Goal: Task Accomplishment & Management: Use online tool/utility

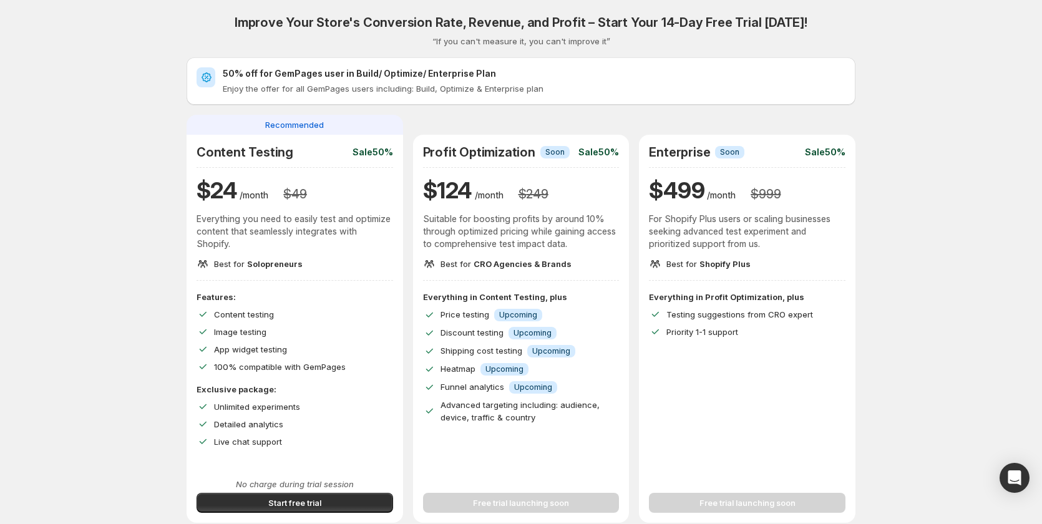
click at [94, 215] on div "Improve Your Store's Conversion Rate, Revenue, and Profit – Start Your 14-Day F…" at bounding box center [521, 444] width 1012 height 888
click at [90, 215] on div "Improve Your Store's Conversion Rate, Revenue, and Profit – Start Your 14-Day F…" at bounding box center [521, 444] width 1012 height 888
click at [77, 247] on div "Improve Your Store's Conversion Rate, Revenue, and Profit – Start Your 14-Day F…" at bounding box center [521, 444] width 1012 height 888
click at [274, 505] on span "Start free trial" at bounding box center [294, 503] width 53 height 12
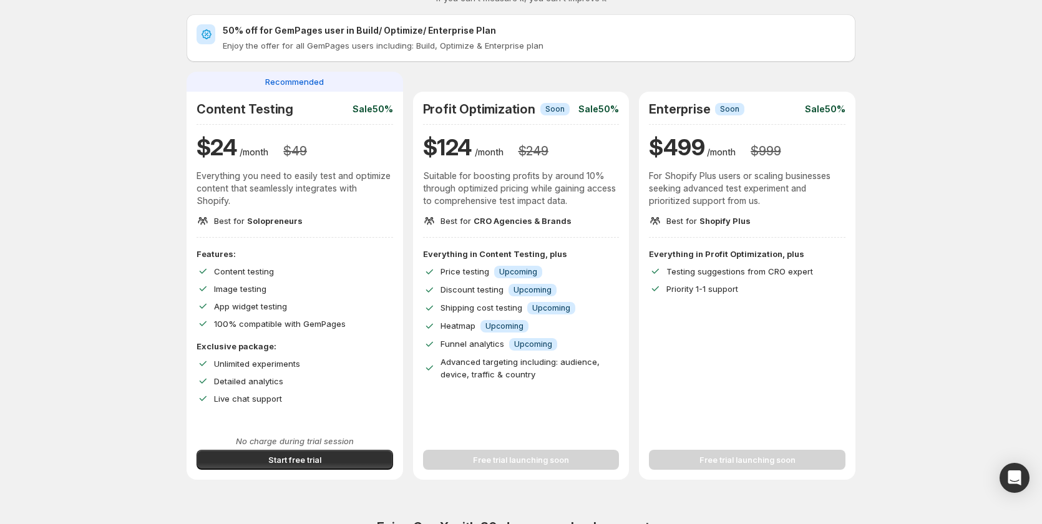
scroll to position [62, 0]
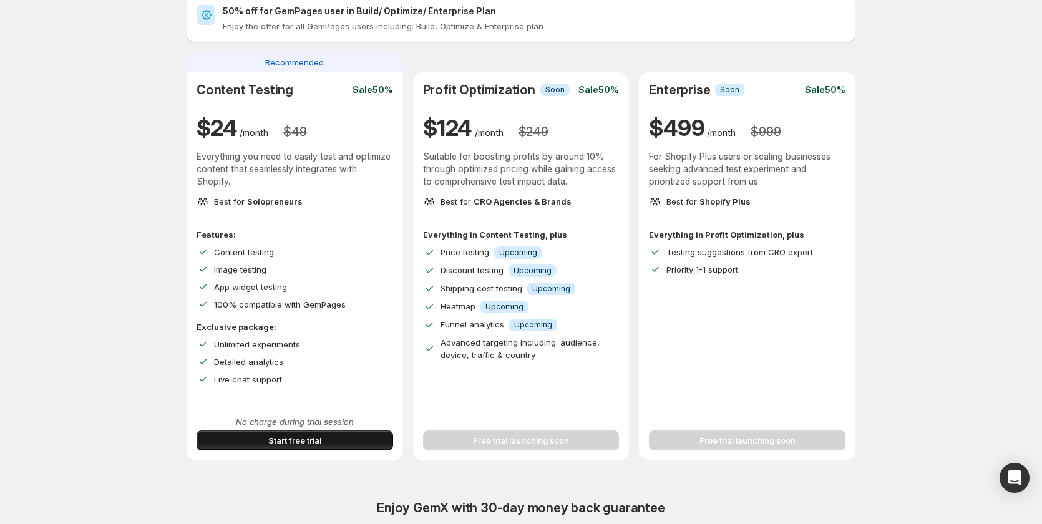
click at [328, 445] on button "Start free trial" at bounding box center [295, 440] width 197 height 20
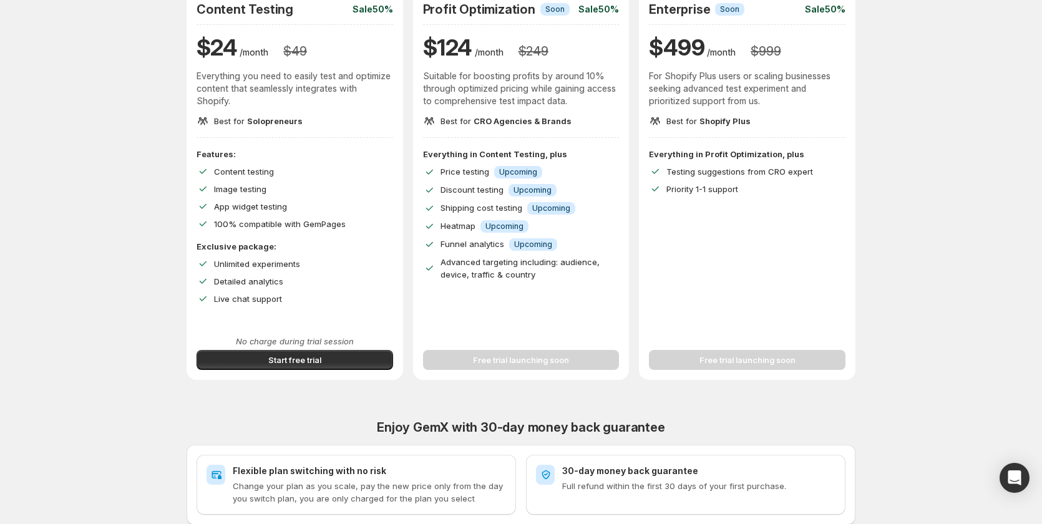
scroll to position [125, 0]
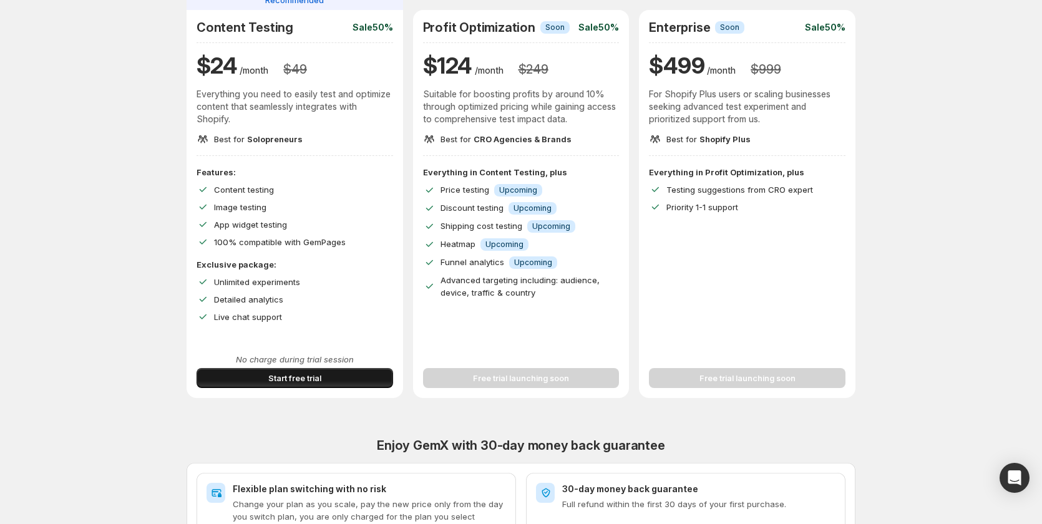
click at [279, 384] on button "Start free trial" at bounding box center [295, 378] width 197 height 20
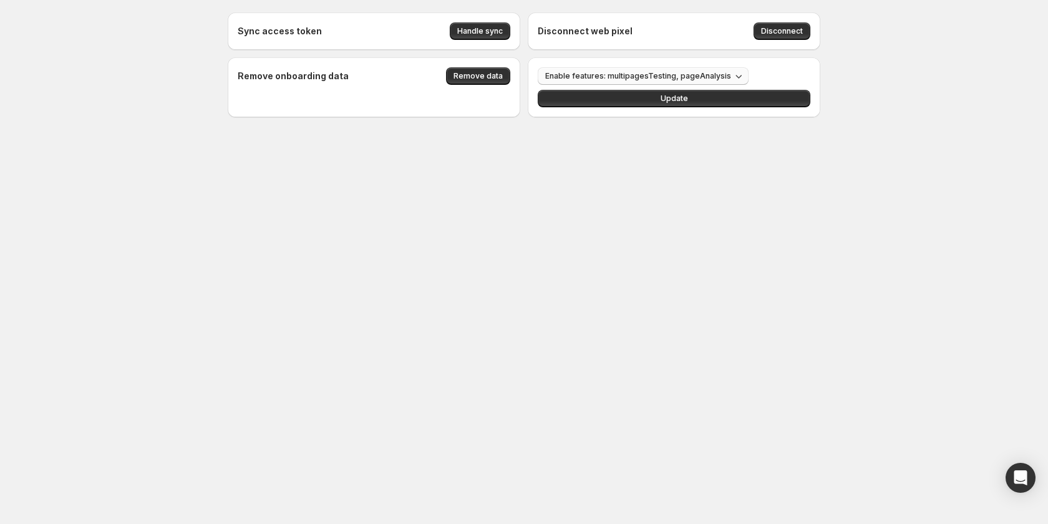
click at [651, 75] on span "Enable features: multipagesTesting, pageAnalysis" at bounding box center [638, 76] width 186 height 10
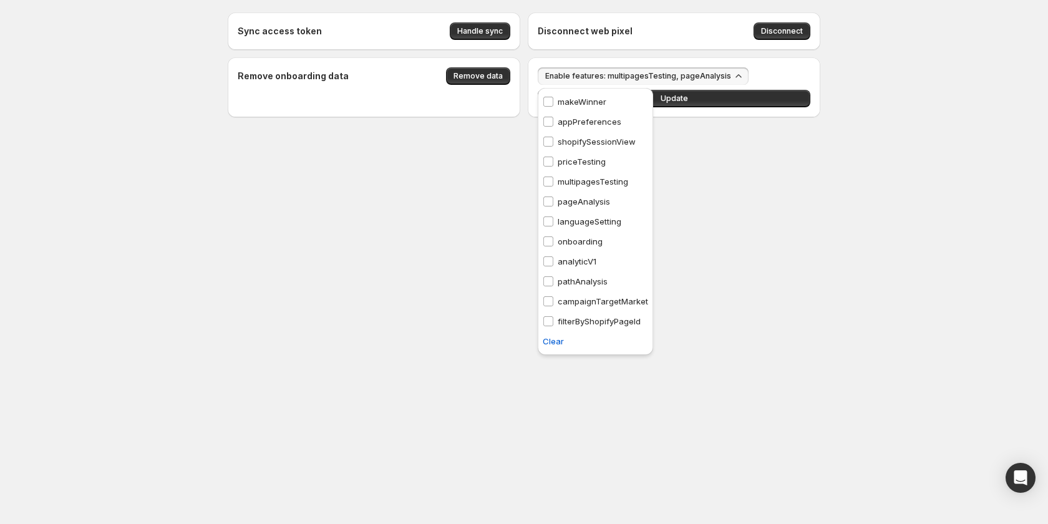
click at [600, 304] on p "campaignTargetMarket" at bounding box center [603, 301] width 90 height 12
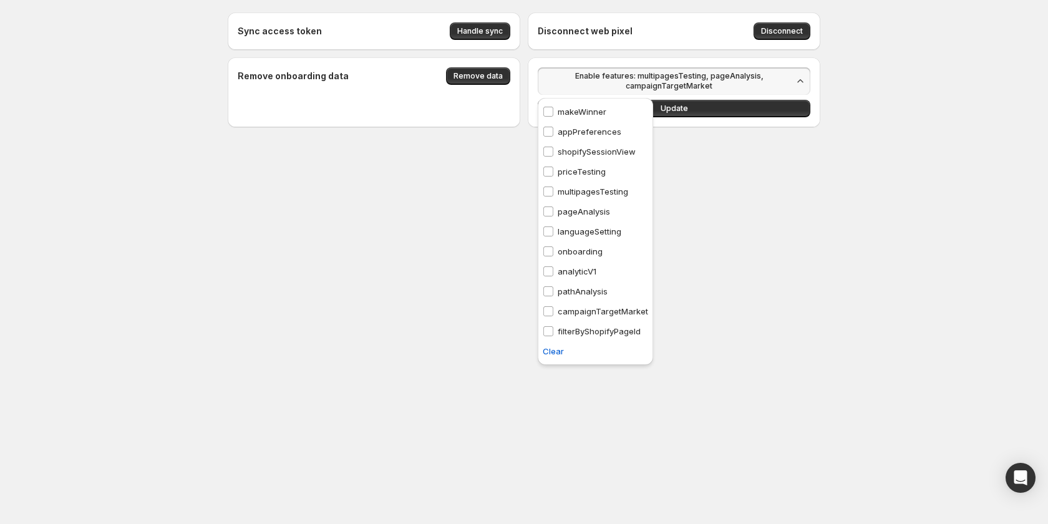
click at [600, 294] on p "pathAnalysis" at bounding box center [583, 291] width 50 height 12
click at [730, 134] on div "Sync access token Handle sync Disconnect web pixel Disconnect Remove onboarding…" at bounding box center [524, 97] width 623 height 195
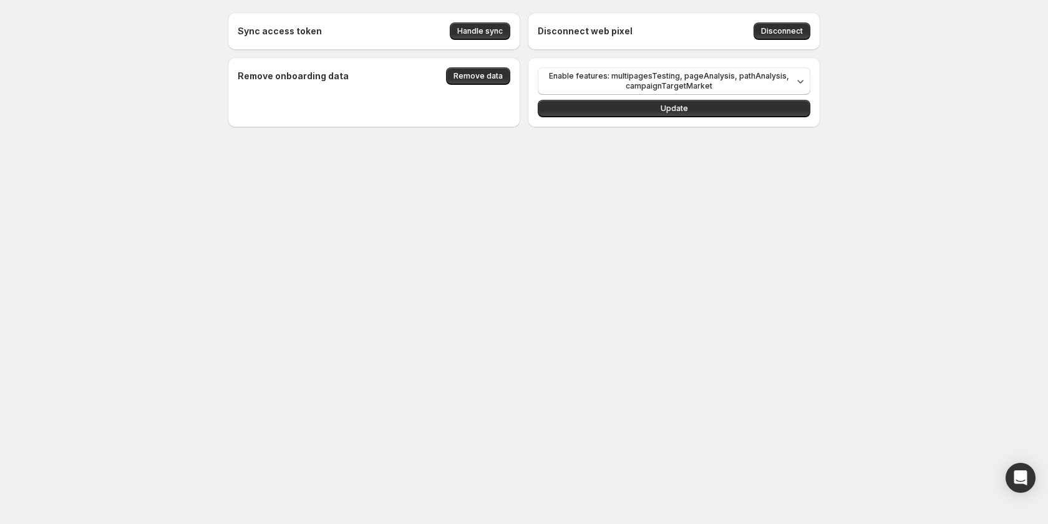
click at [711, 96] on div "Enable features: multipagesTesting, pageAnalysis, pathAnalysis, campaignTargetM…" at bounding box center [674, 92] width 273 height 50
click at [712, 102] on button "Update" at bounding box center [674, 108] width 273 height 17
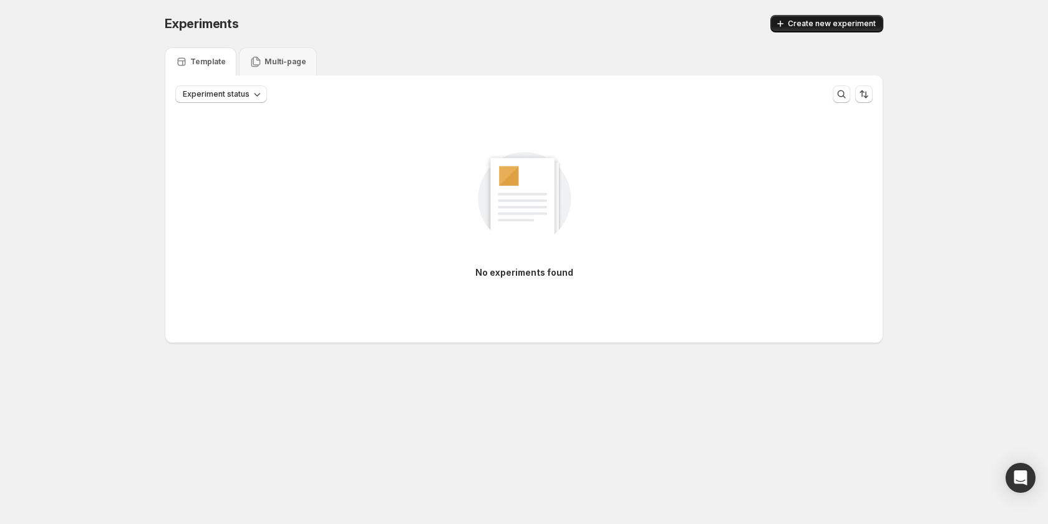
click at [817, 24] on span "Create new experiment" at bounding box center [832, 24] width 88 height 10
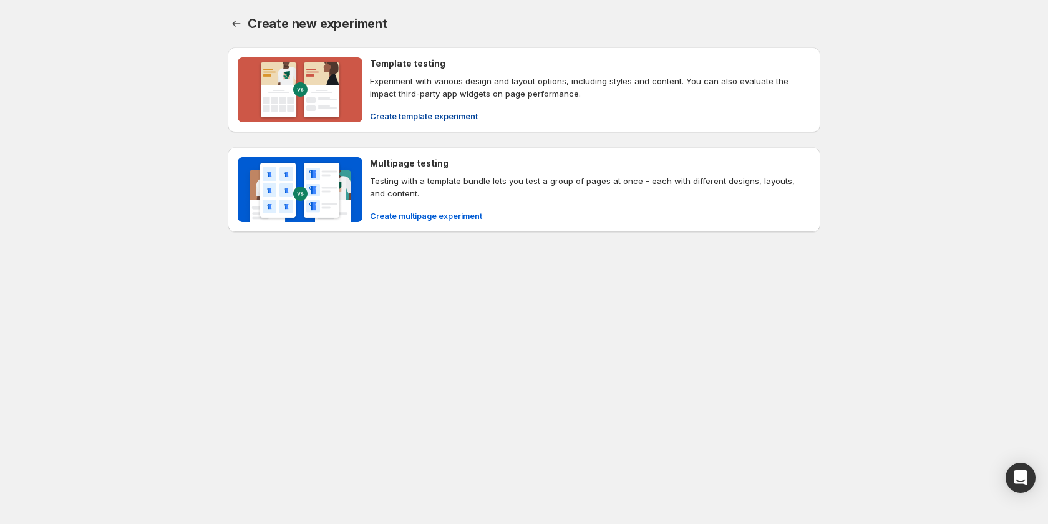
click at [447, 114] on span "Create template experiment" at bounding box center [424, 116] width 108 height 12
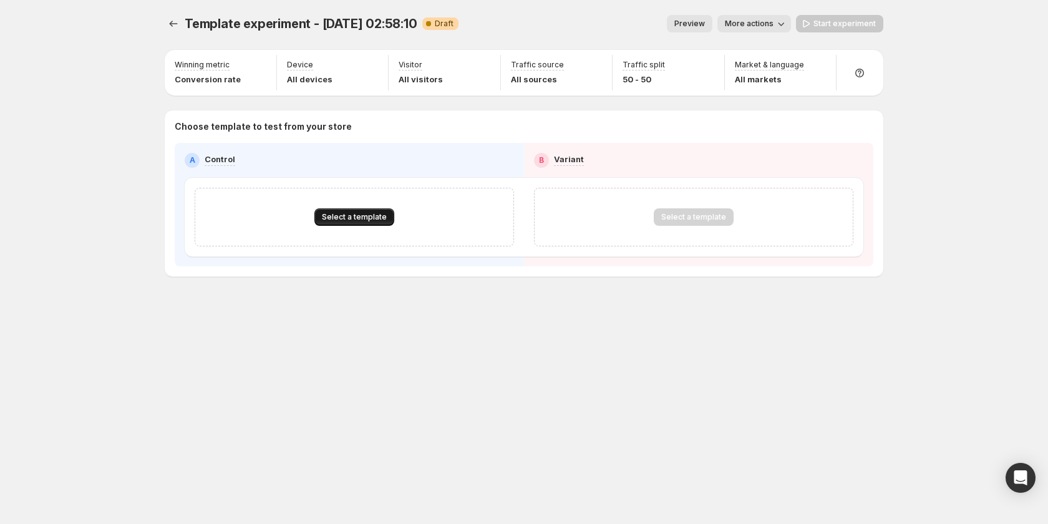
click at [370, 222] on button "Select a template" at bounding box center [354, 216] width 80 height 17
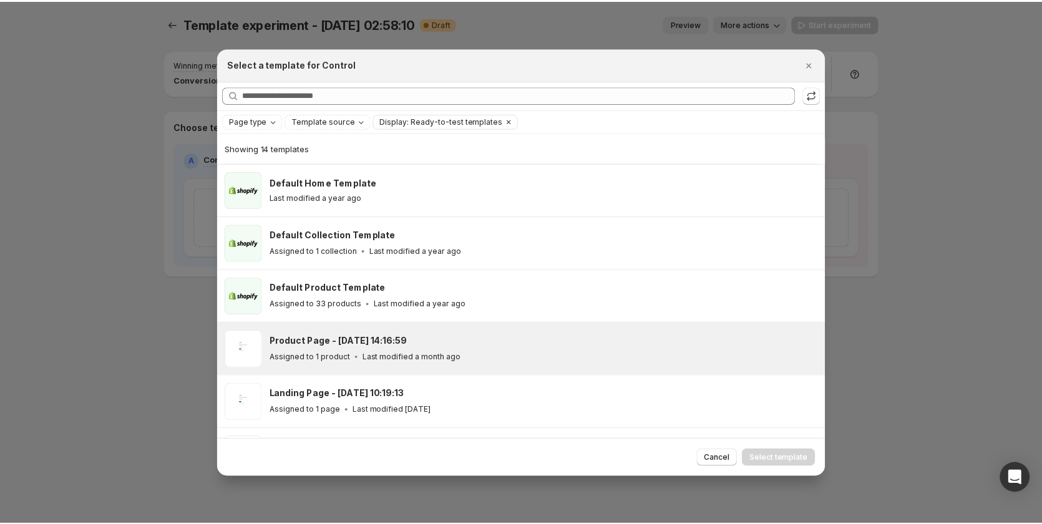
scroll to position [155, 0]
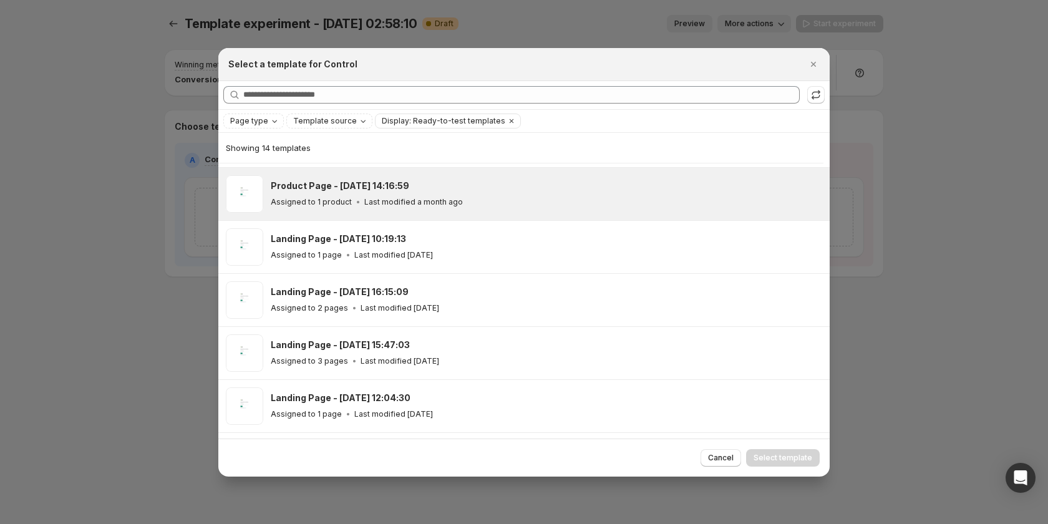
click at [482, 205] on div "Assigned to 1 product Last modified a month ago" at bounding box center [545, 202] width 548 height 12
click at [795, 466] on button "Select template" at bounding box center [783, 457] width 74 height 17
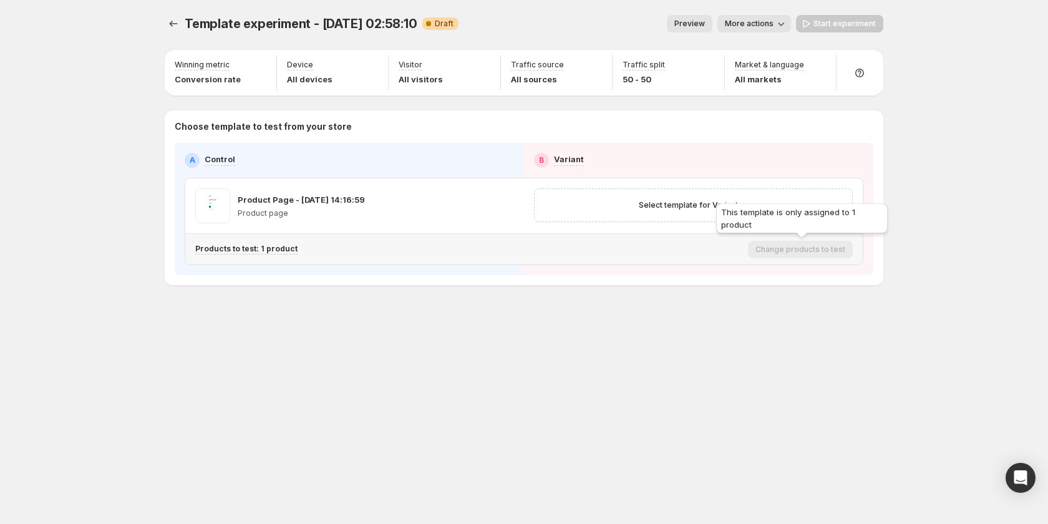
click at [721, 203] on div "This template is only assigned to 1 product" at bounding box center [802, 221] width 177 height 40
click at [674, 205] on span "Select template for Variant" at bounding box center [688, 205] width 99 height 10
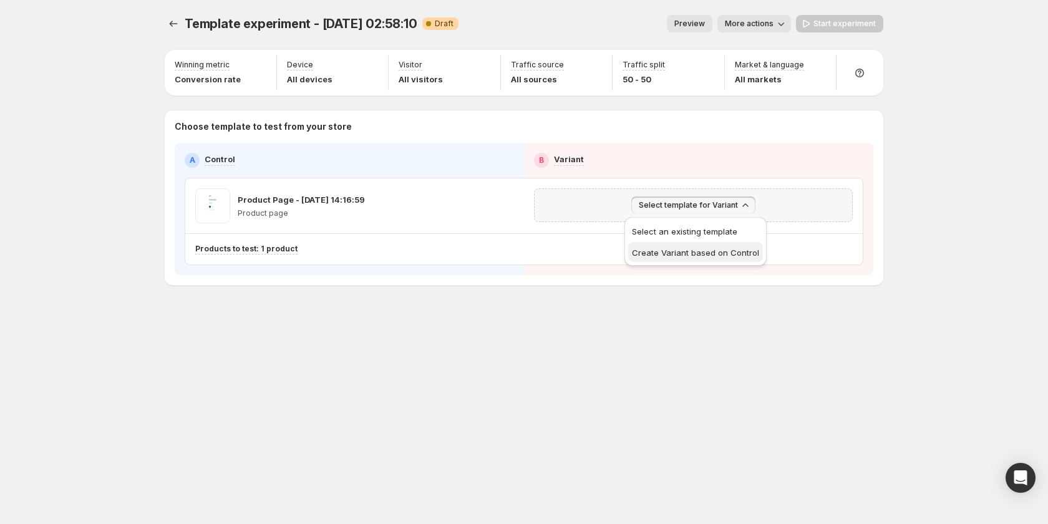
click at [683, 248] on span "Create Variant based on Control" at bounding box center [695, 253] width 127 height 10
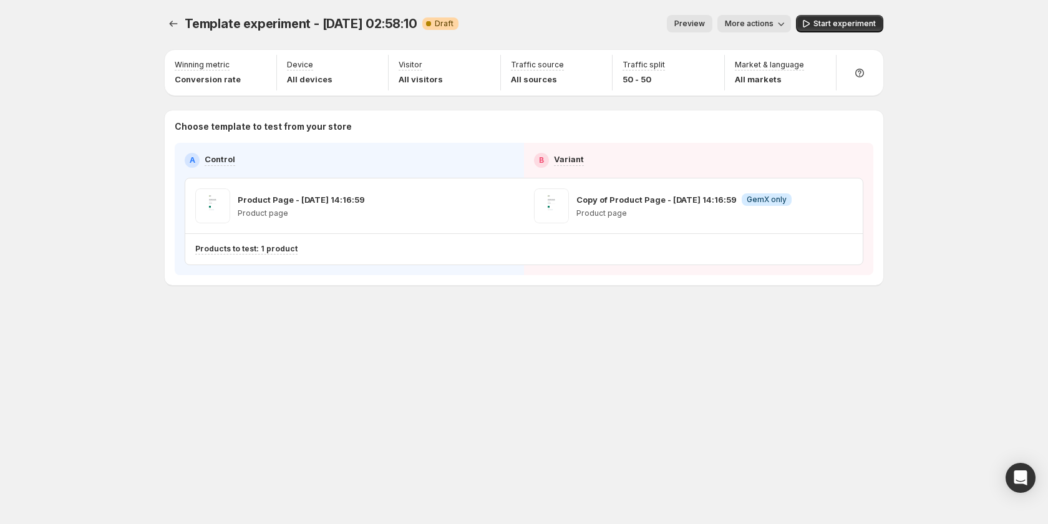
click at [663, 424] on div "Template experiment - Aug 21, 02:58:10. This page is ready Template experiment …" at bounding box center [524, 262] width 749 height 524
click at [838, 14] on div "Template experiment - Aug 21, 02:58:10. This page is ready Template experiment …" at bounding box center [524, 23] width 719 height 47
click at [838, 16] on button "Start experiment" at bounding box center [839, 23] width 87 height 17
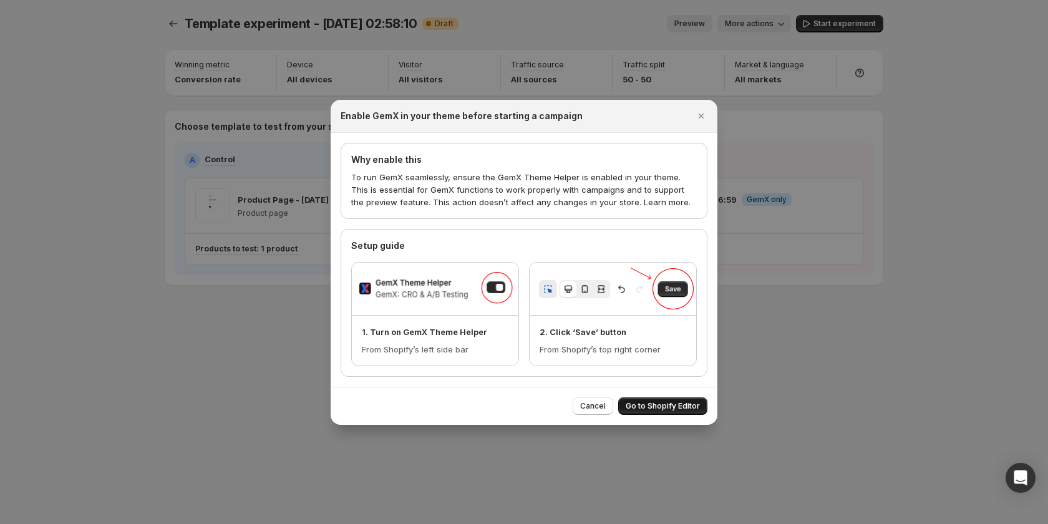
click at [669, 402] on span "Go to Shopify Editor" at bounding box center [663, 406] width 74 height 10
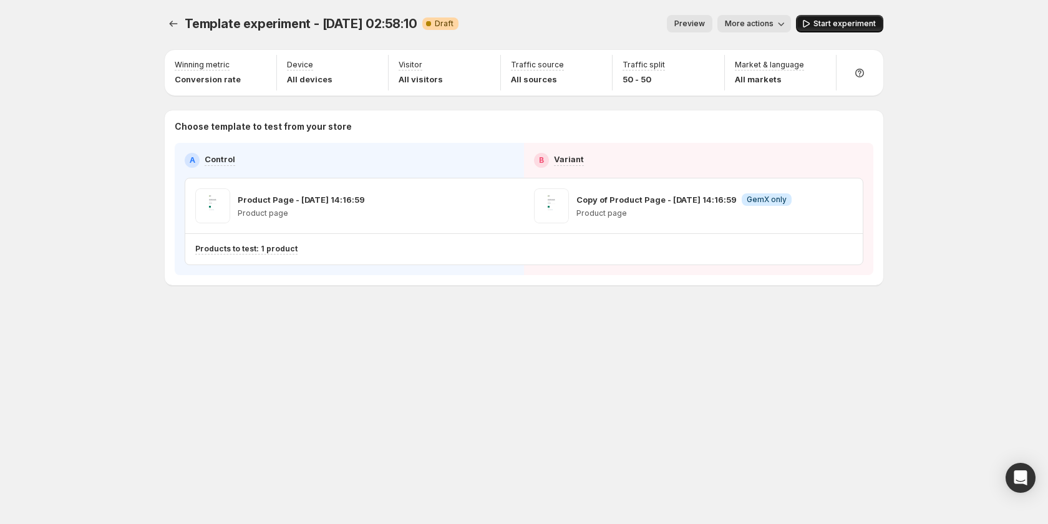
click at [822, 23] on span "Start experiment" at bounding box center [845, 24] width 62 height 10
click at [742, 22] on span "More actions" at bounding box center [743, 24] width 49 height 10
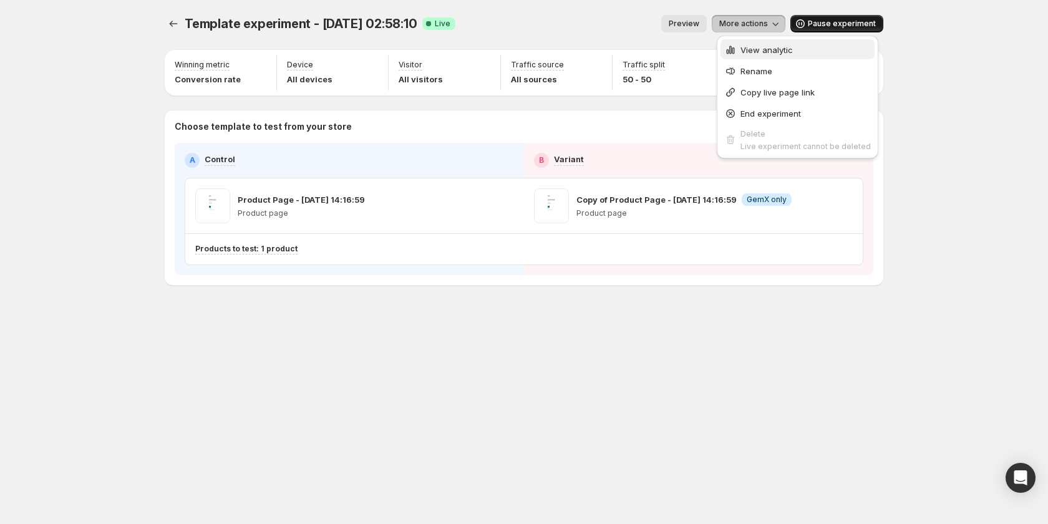
click at [747, 50] on span "View analytic" at bounding box center [767, 50] width 52 height 10
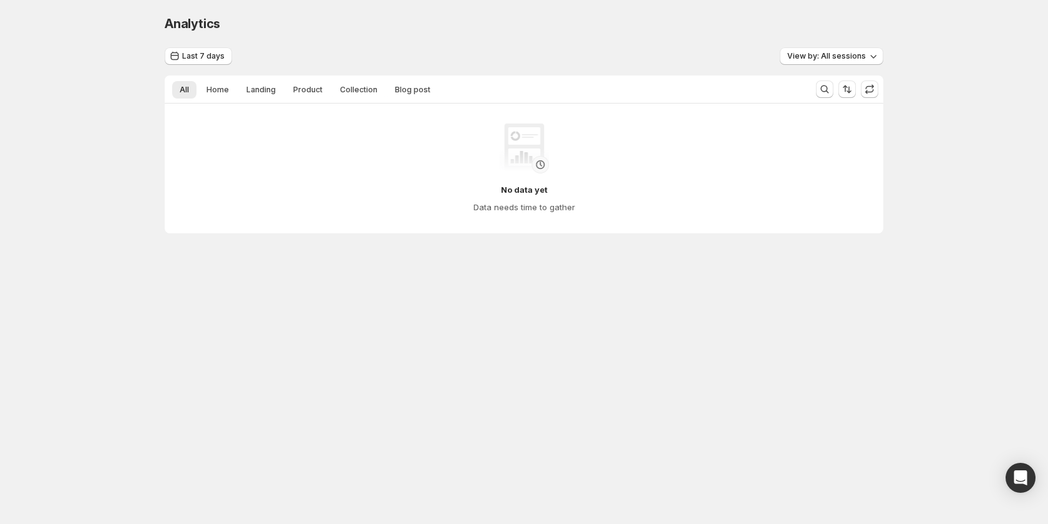
click at [853, 47] on div "Analytics. This page is ready Analytics" at bounding box center [524, 23] width 719 height 47
click at [853, 54] on span "View by: All sessions" at bounding box center [826, 56] width 79 height 10
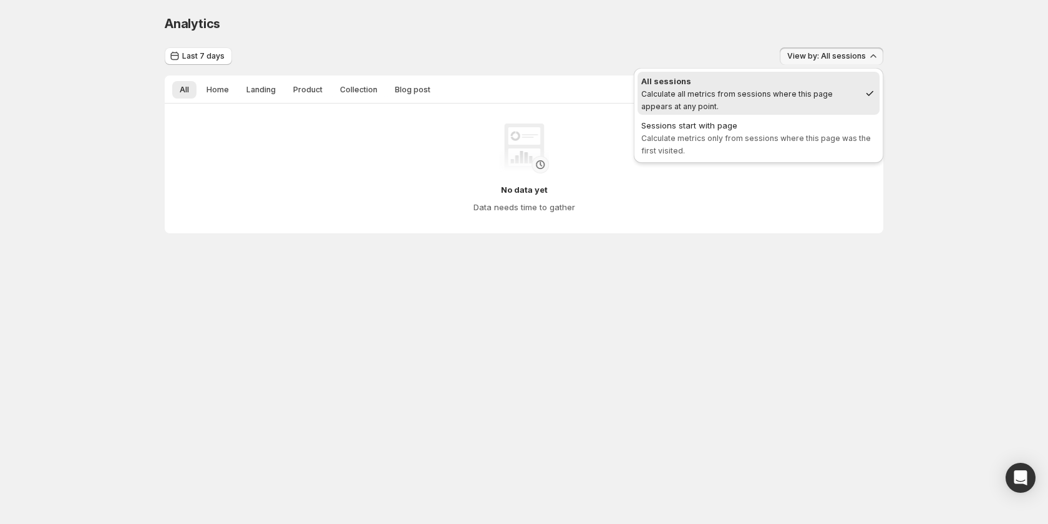
click at [907, 62] on div "Analytics. This page is ready Analytics Last 7 days View by: All sessions All H…" at bounding box center [524, 150] width 1048 height 301
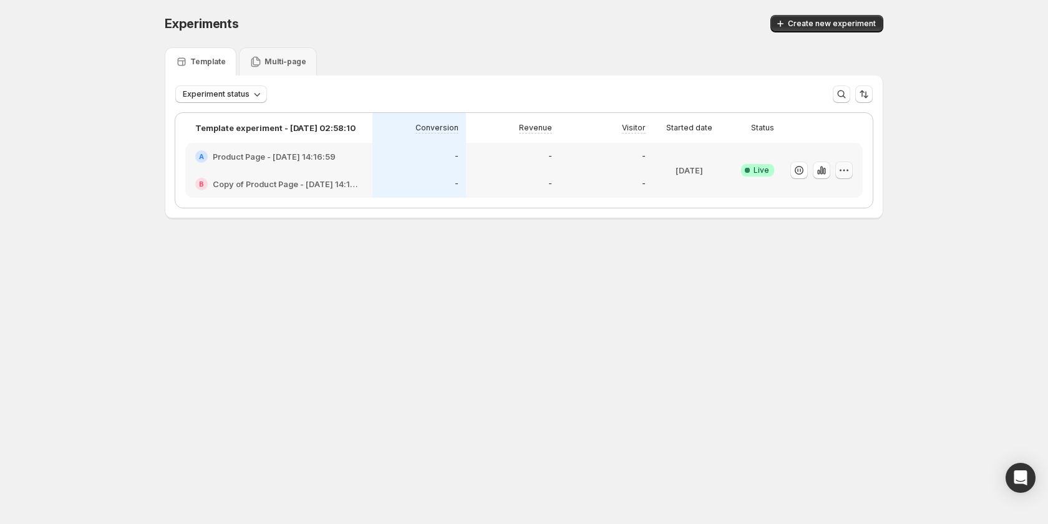
click at [848, 165] on icon "button" at bounding box center [844, 170] width 12 height 12
click at [794, 197] on span "Edit" at bounding box center [797, 196] width 14 height 10
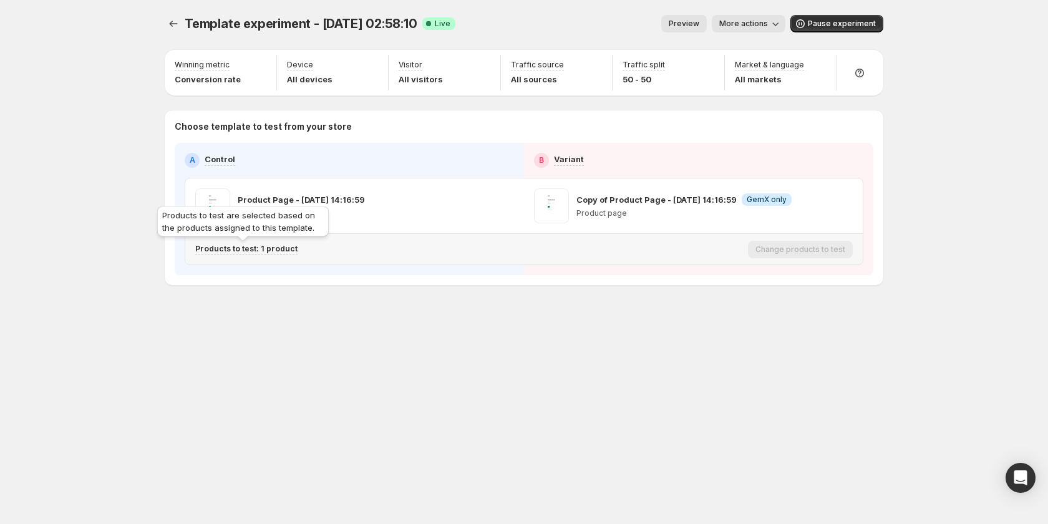
click at [281, 250] on p "Products to test: 1 product" at bounding box center [246, 249] width 102 height 10
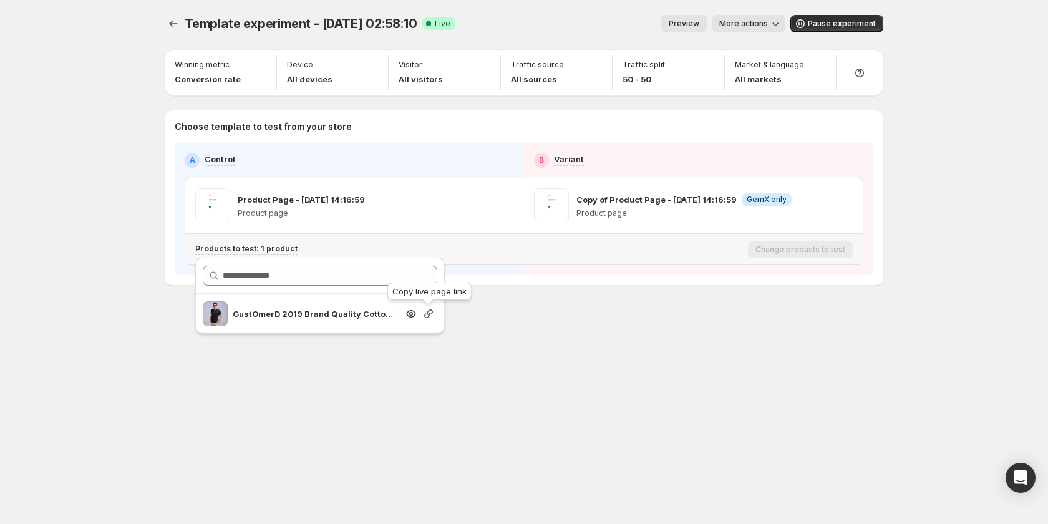
click at [427, 311] on icon "button" at bounding box center [428, 314] width 12 height 12
click at [542, 445] on div "Template experiment - Aug 21, 02:58:10. This page is ready Template experiment …" at bounding box center [524, 262] width 749 height 524
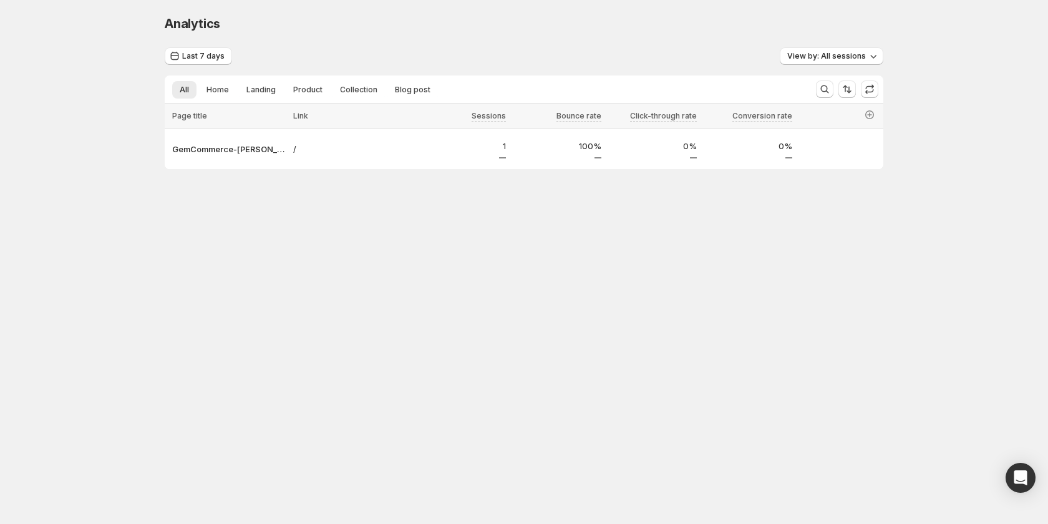
click at [248, 299] on body "Analytics. This page is ready Analytics Last 7 days View by: All sessions All H…" at bounding box center [524, 262] width 1048 height 524
click at [238, 147] on p "GemCommerce-[PERSON_NAME]-stg" at bounding box center [229, 149] width 114 height 12
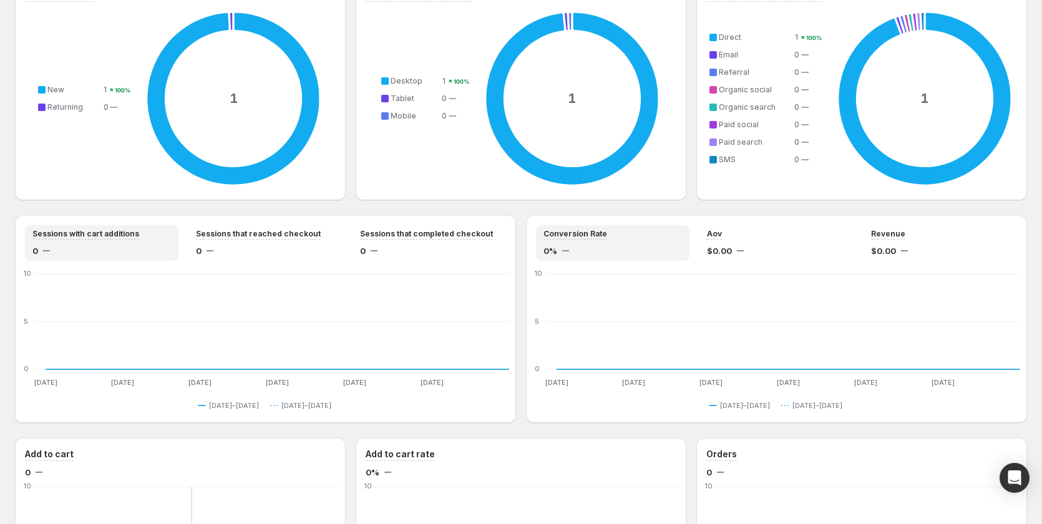
scroll to position [804, 0]
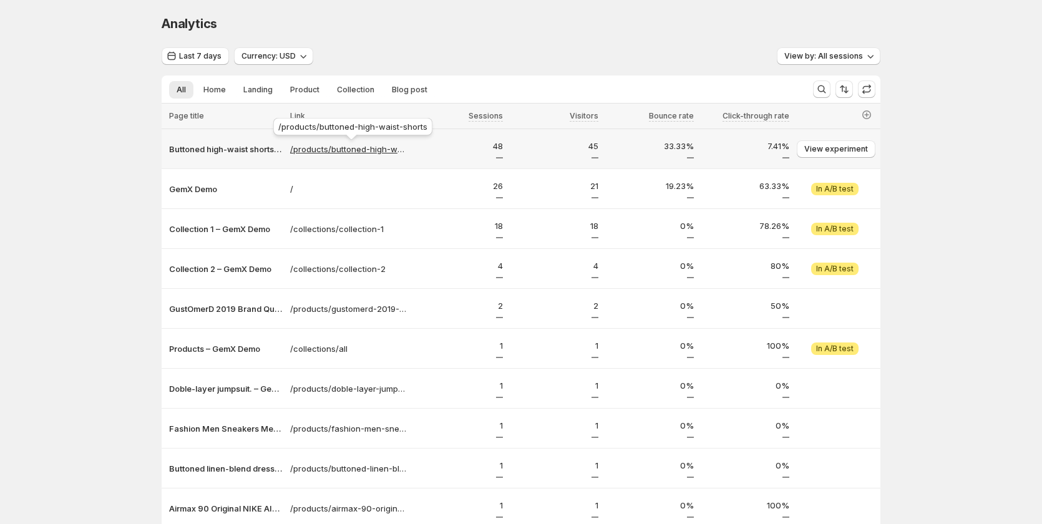
click at [351, 147] on p "/products/buttoned-high-waist-shorts" at bounding box center [348, 149] width 117 height 12
